Goal: Information Seeking & Learning: Learn about a topic

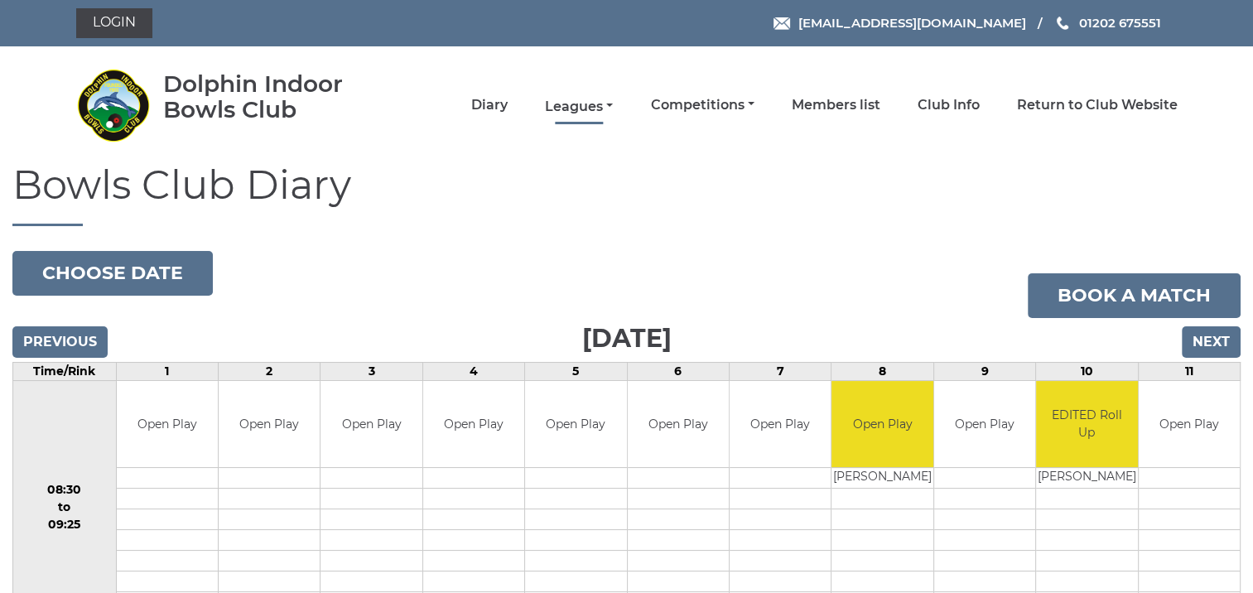
click at [564, 106] on link "Leagues" at bounding box center [579, 107] width 68 height 18
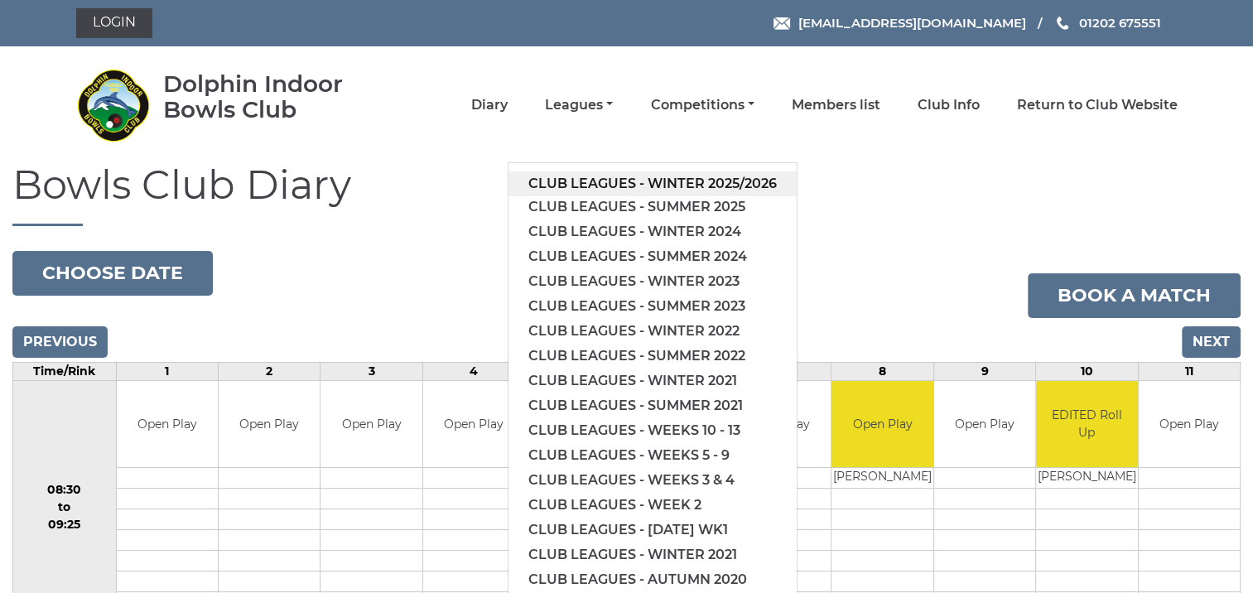
click at [582, 179] on link "Club leagues - Winter 2025/2026" at bounding box center [652, 183] width 288 height 25
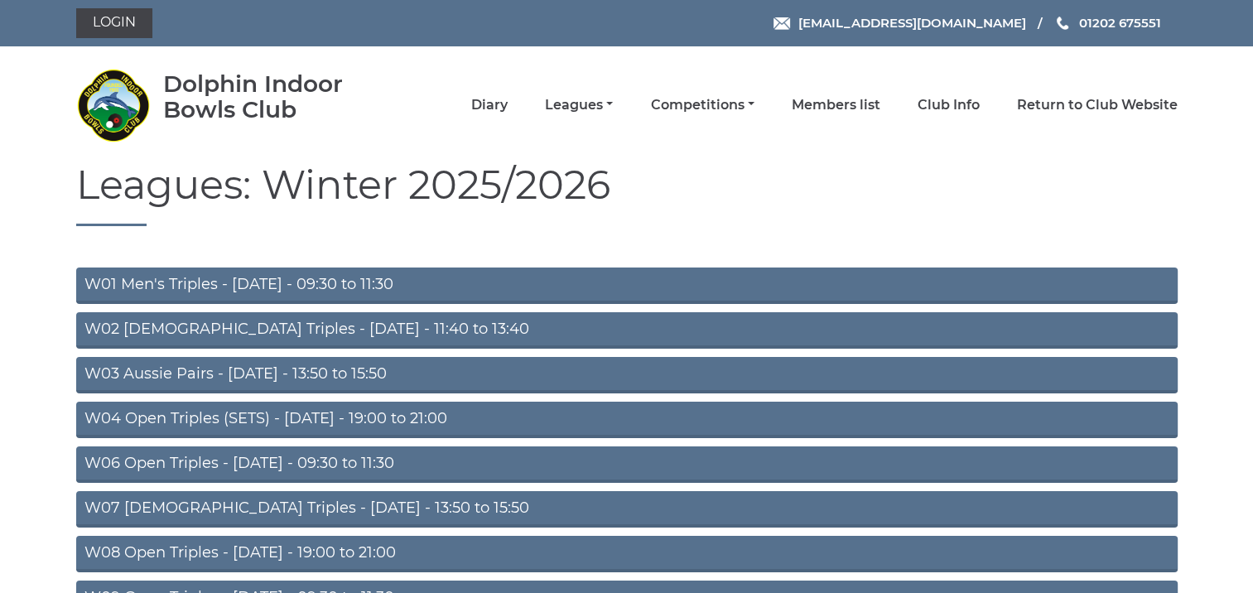
click at [404, 498] on link "W07 [DEMOGRAPHIC_DATA] Triples - [DATE] - 13:50 to 15:50" at bounding box center [626, 509] width 1101 height 36
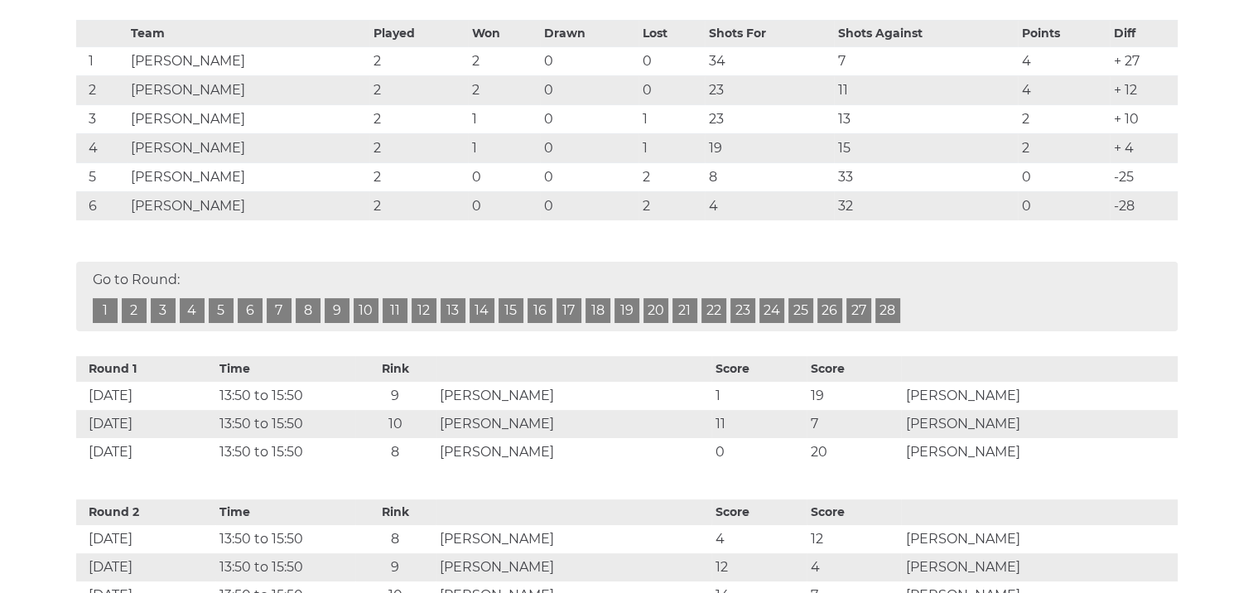
scroll to position [418, 0]
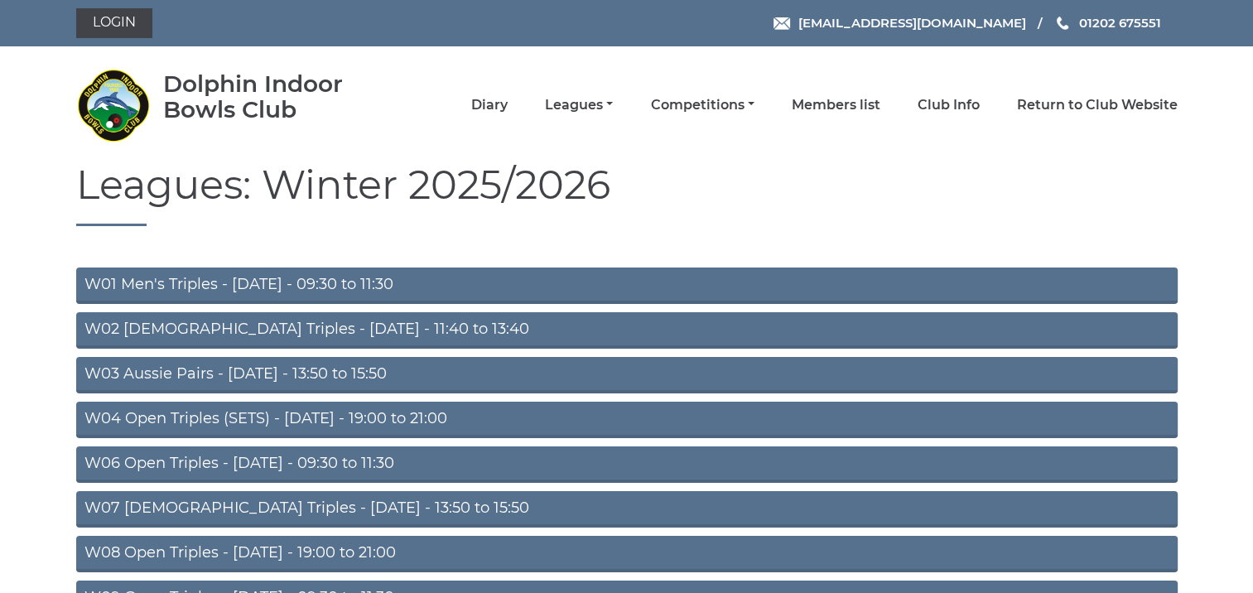
click at [377, 325] on link "W02 Ladies Triples - Monday - 11:40 to 13:40" at bounding box center [626, 330] width 1101 height 36
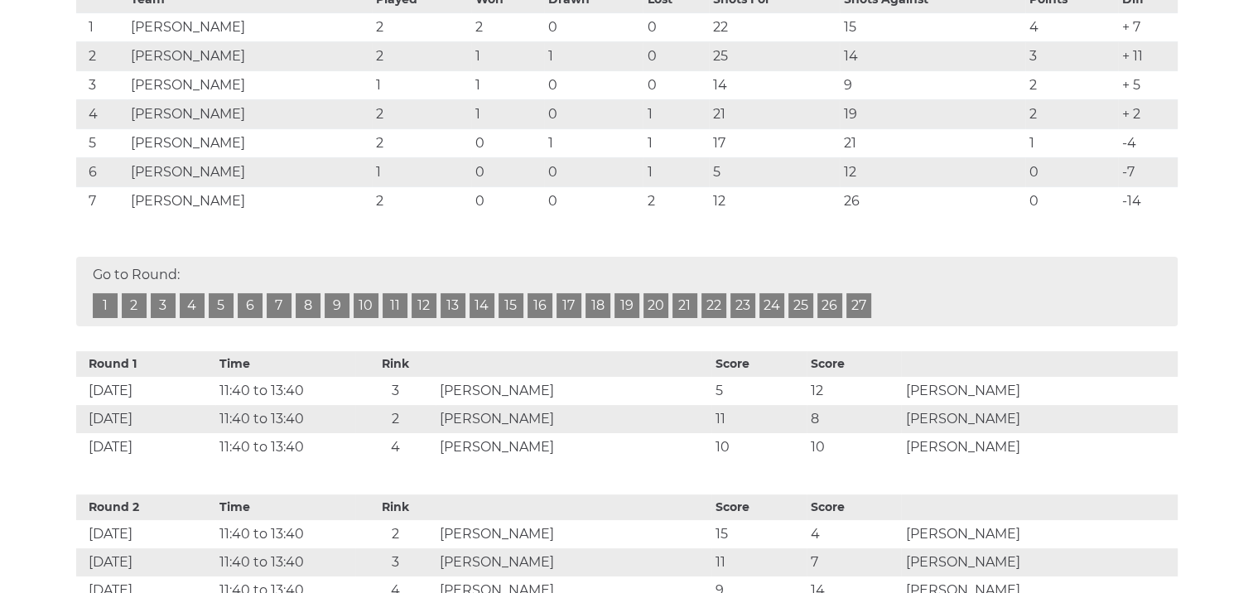
scroll to position [474, 0]
